Goal: Transaction & Acquisition: Purchase product/service

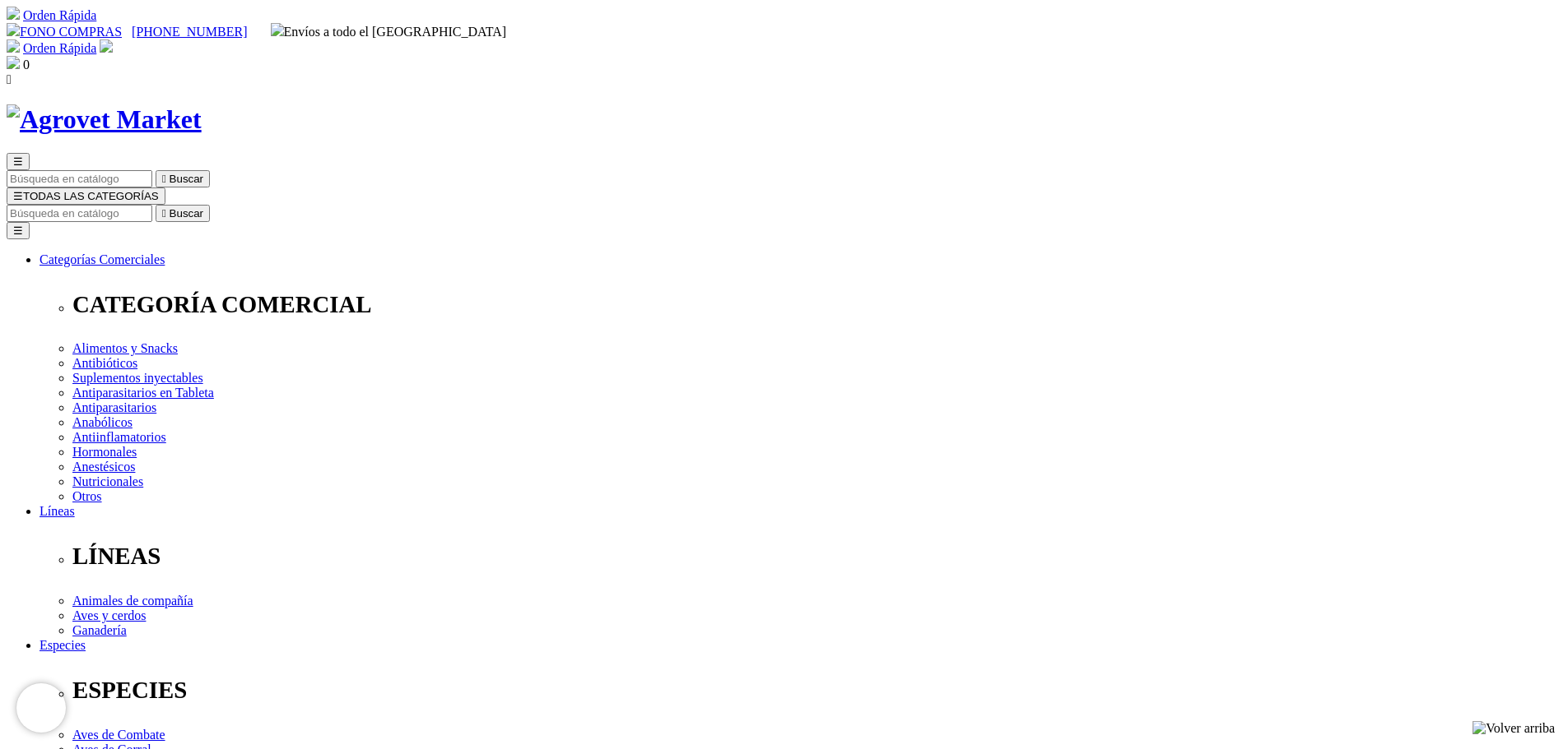
scroll to position [656, 0]
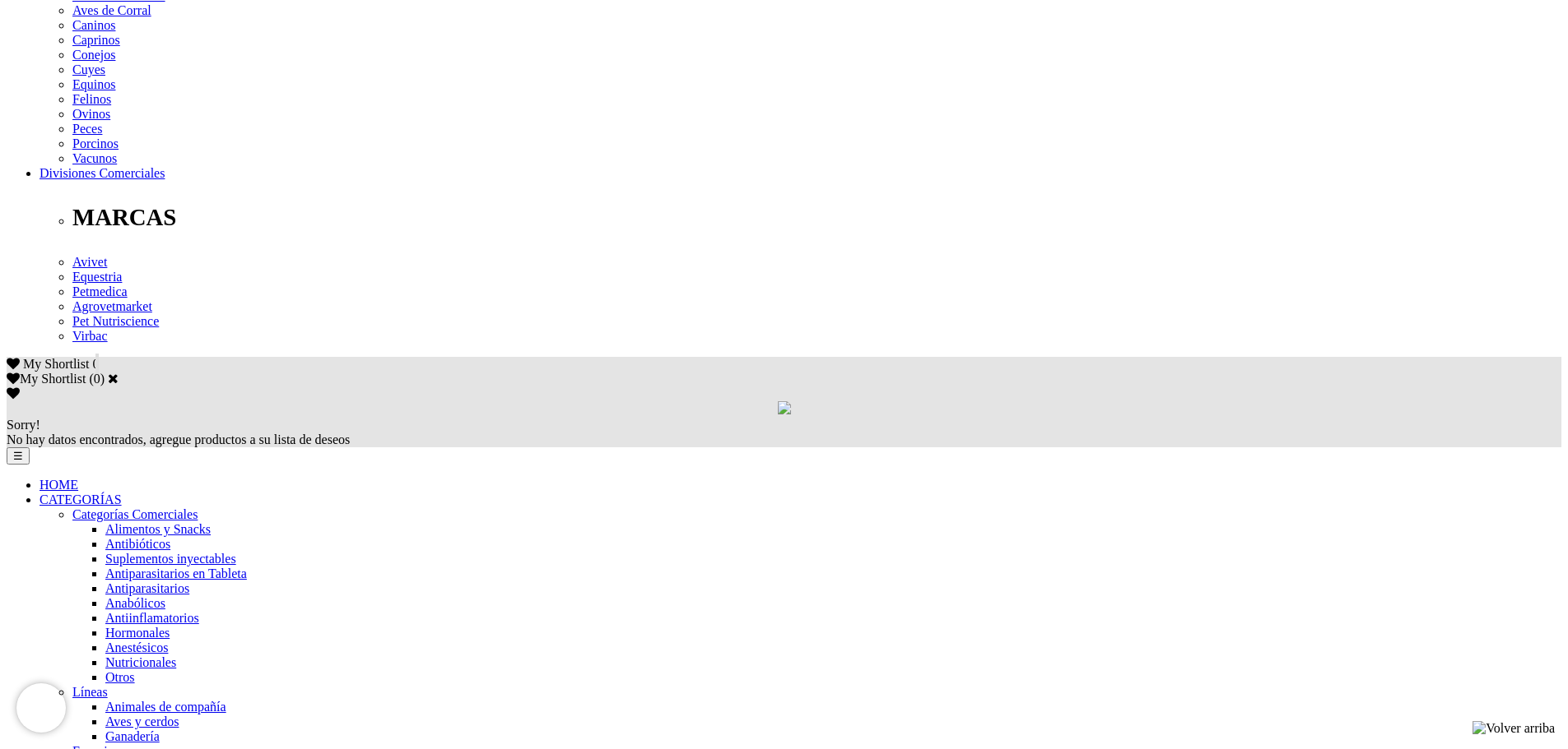
scroll to position [758, 0]
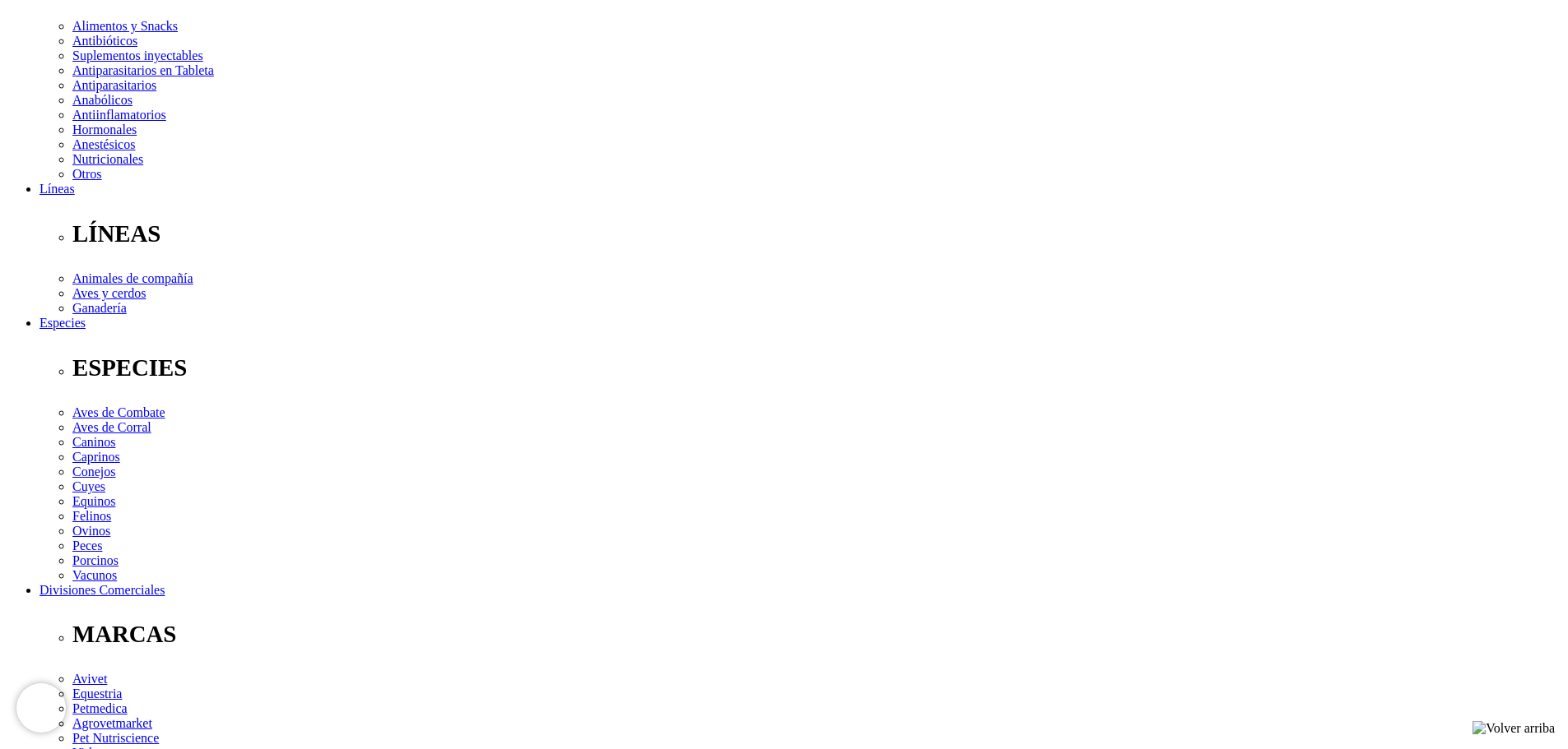
scroll to position [388, 0]
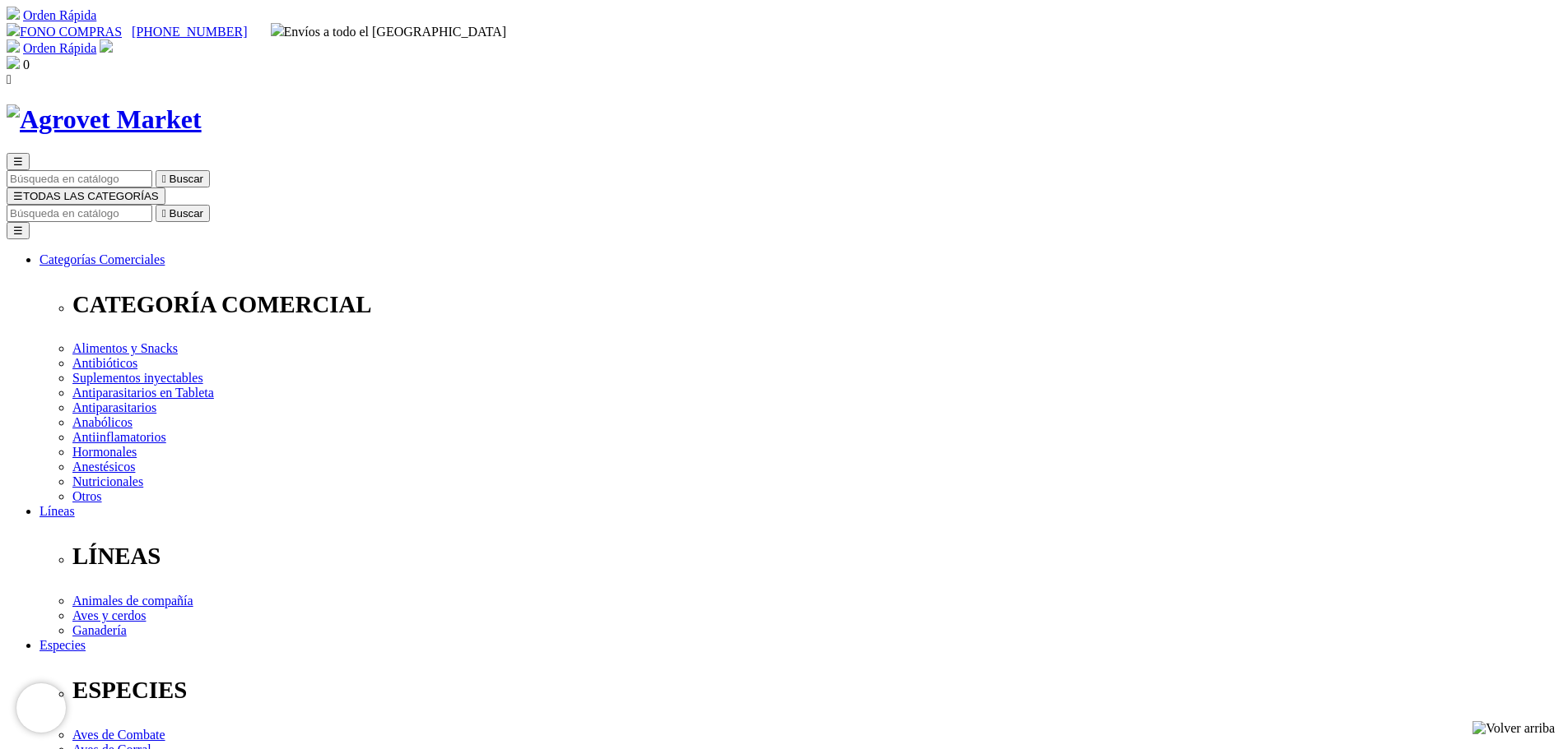
select select "25"
select select "26"
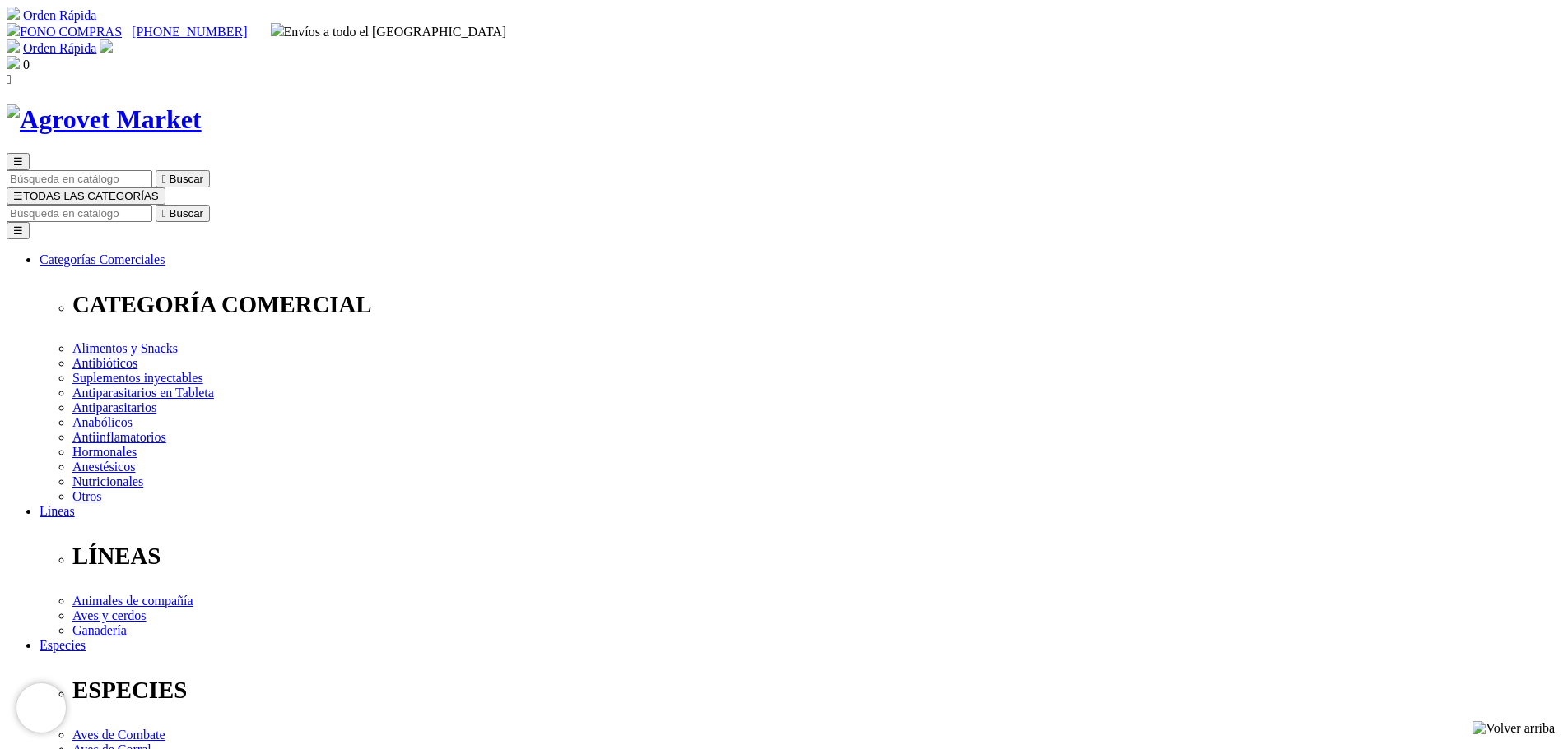
select select "25"
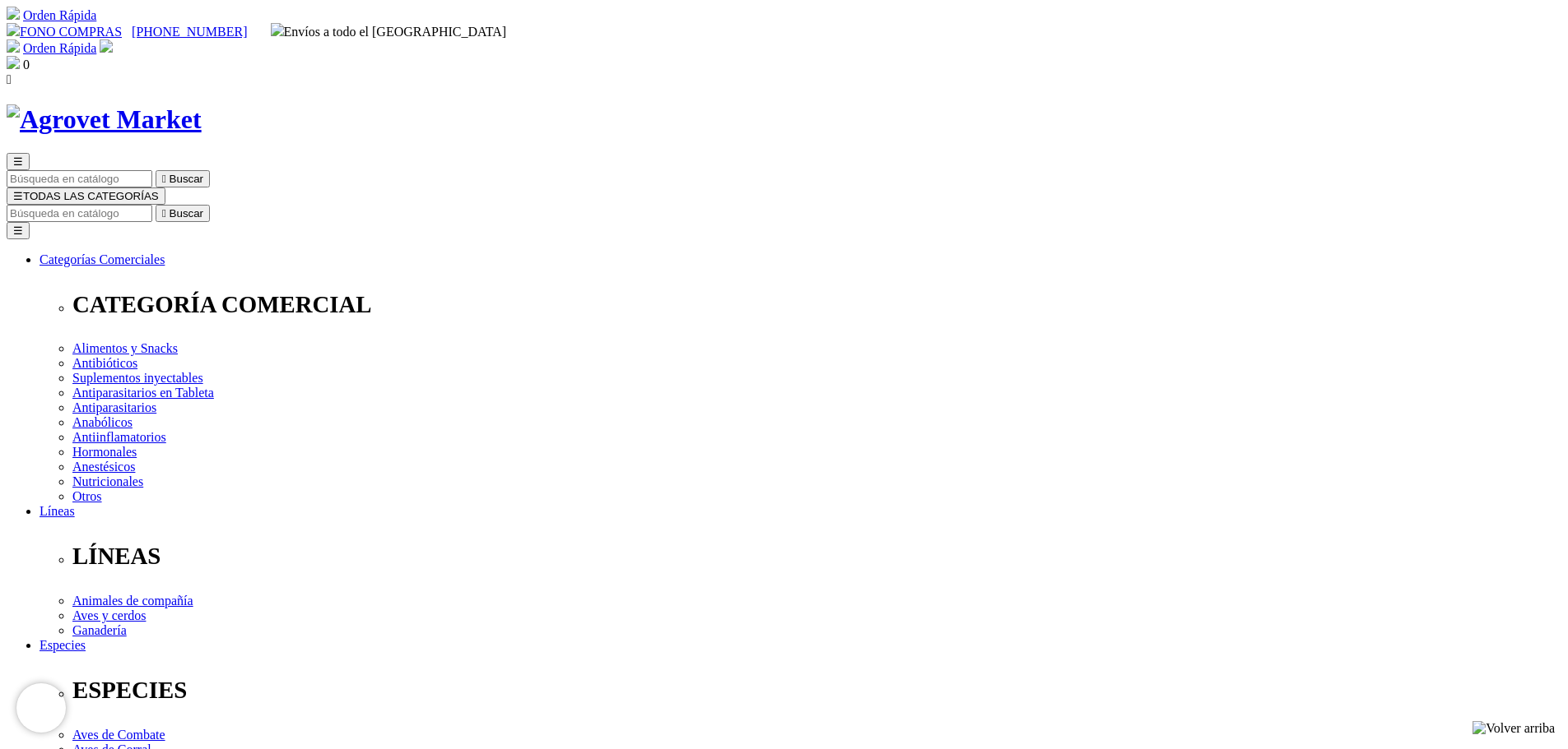
select select "26"
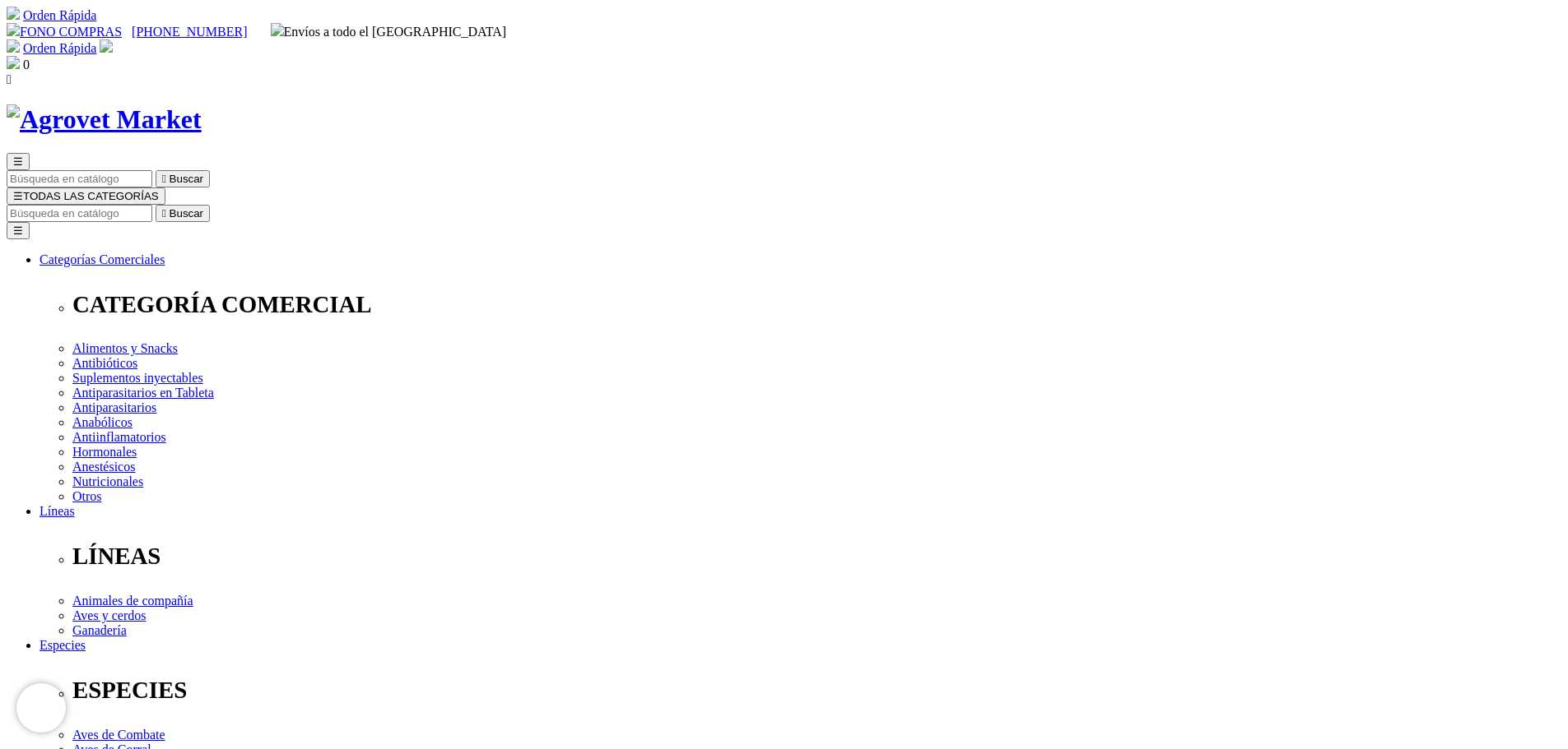
scroll to position [1, 0]
radio input "true"
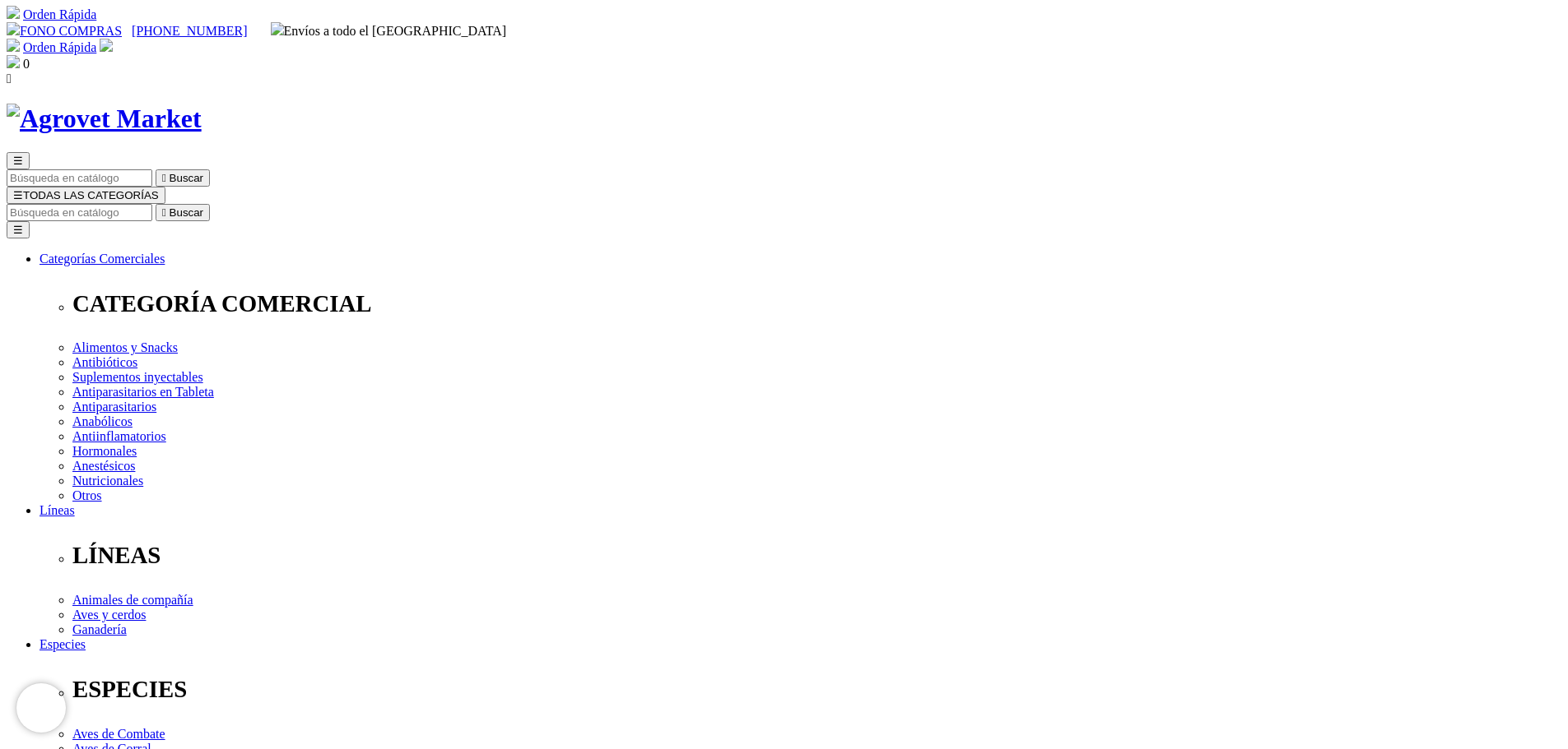
select select "17"
